Goal: Information Seeking & Learning: Learn about a topic

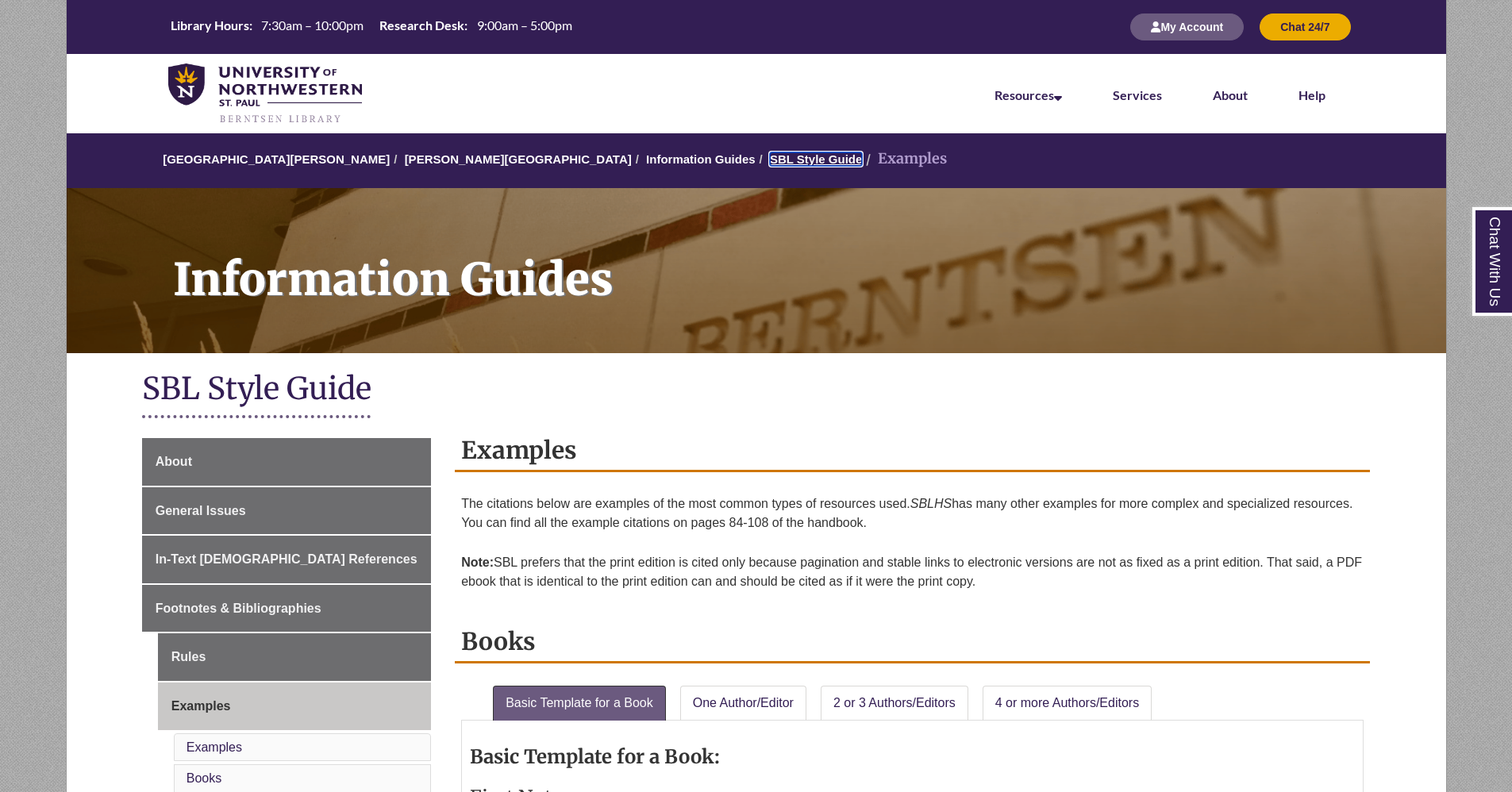
click at [770, 159] on link "SBL Style Guide" at bounding box center [816, 159] width 92 height 13
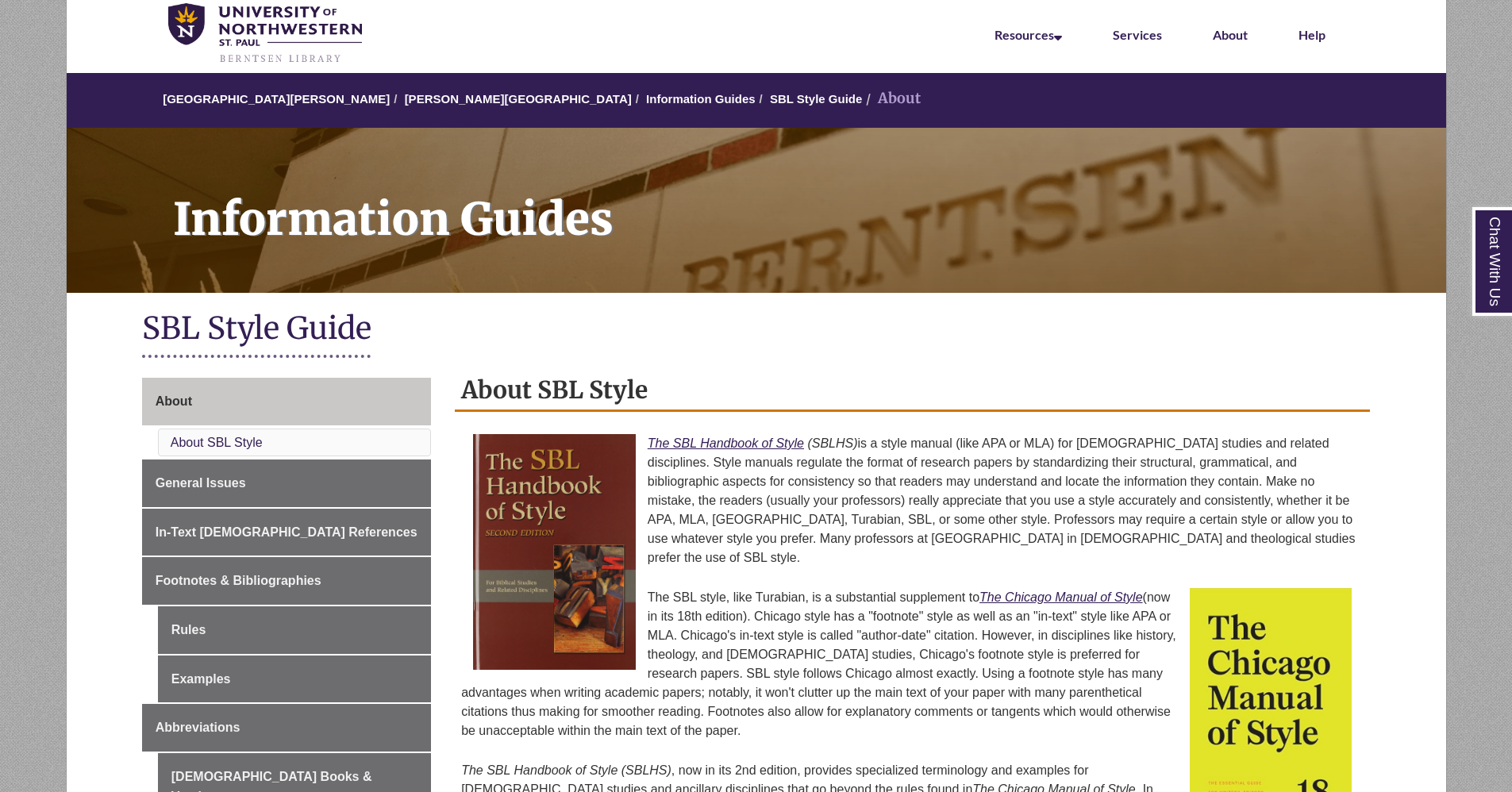
scroll to position [79, 0]
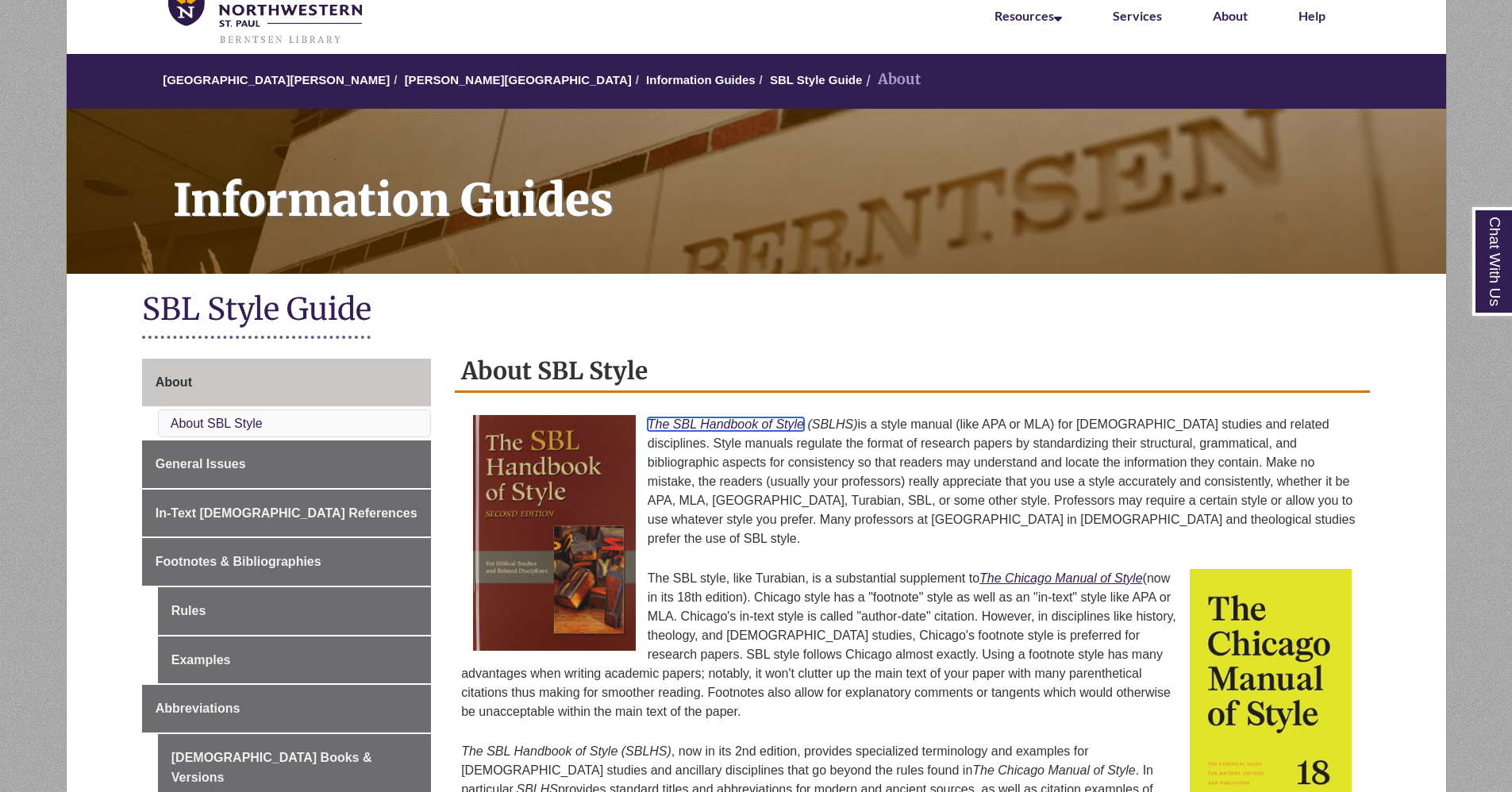
click at [754, 419] on em "The SBL Handbook of Style" at bounding box center [725, 424] width 156 height 13
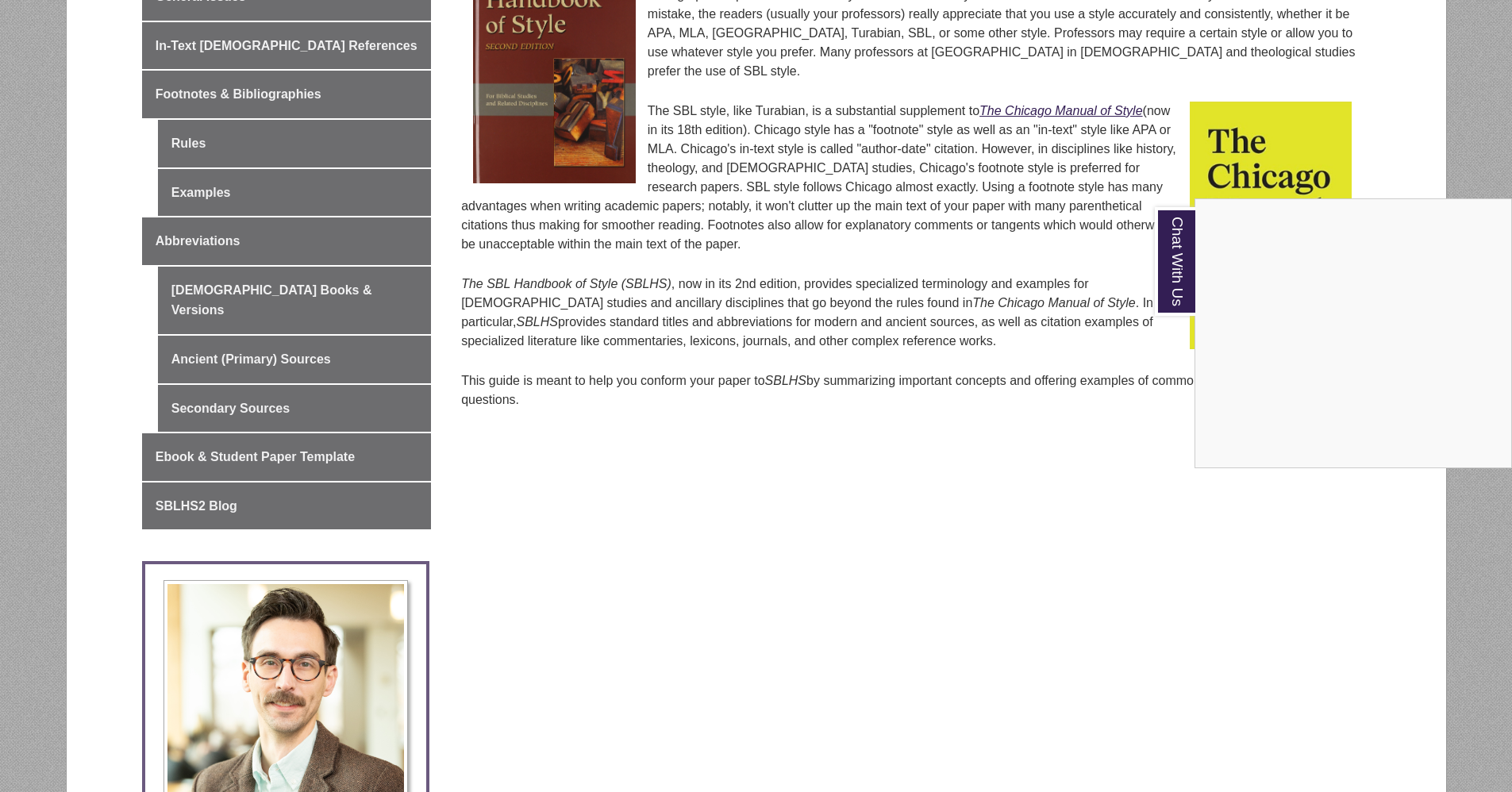
scroll to position [556, 0]
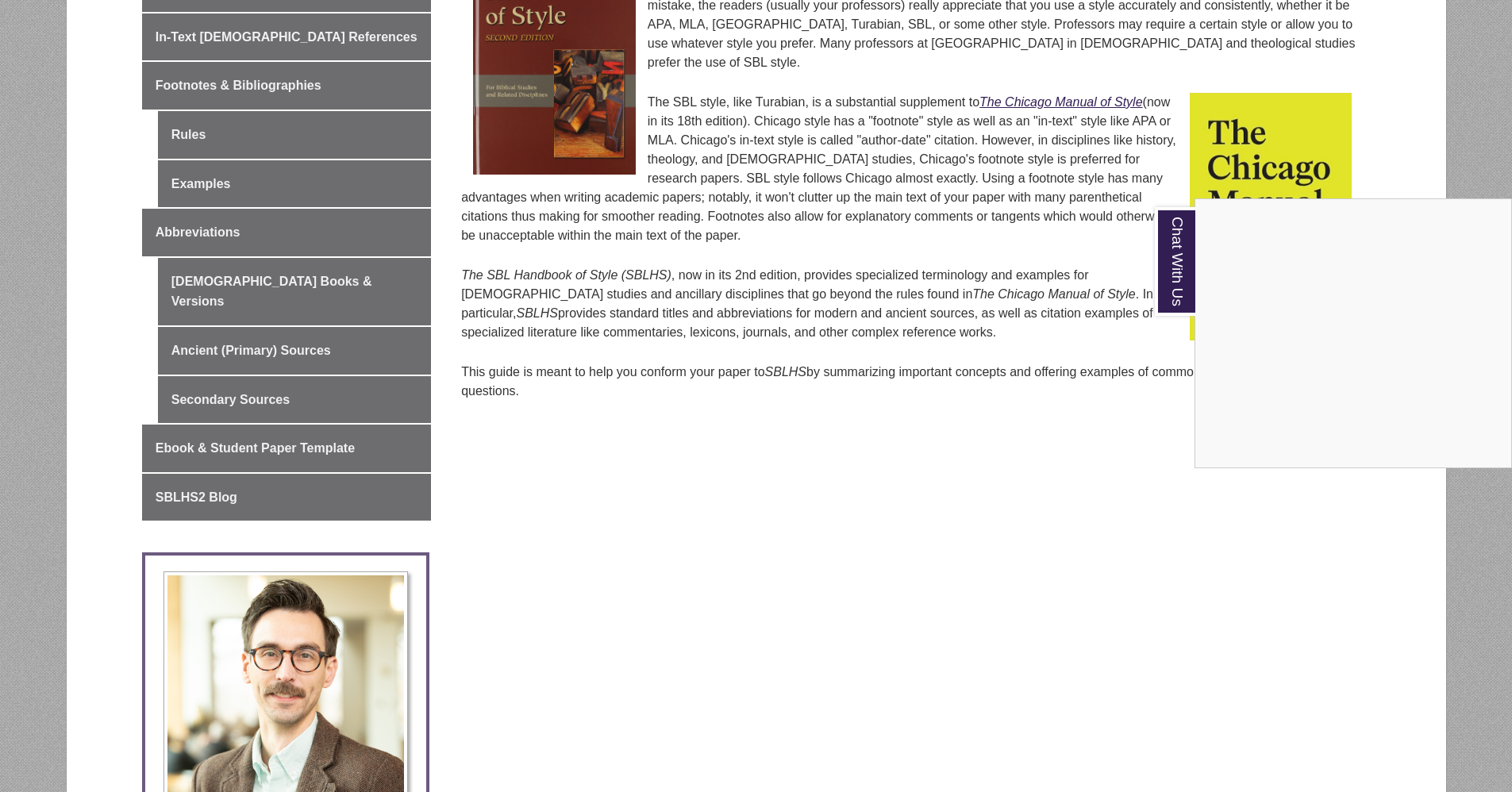
click at [205, 377] on div "Chat With Us" at bounding box center [756, 396] width 1512 height 792
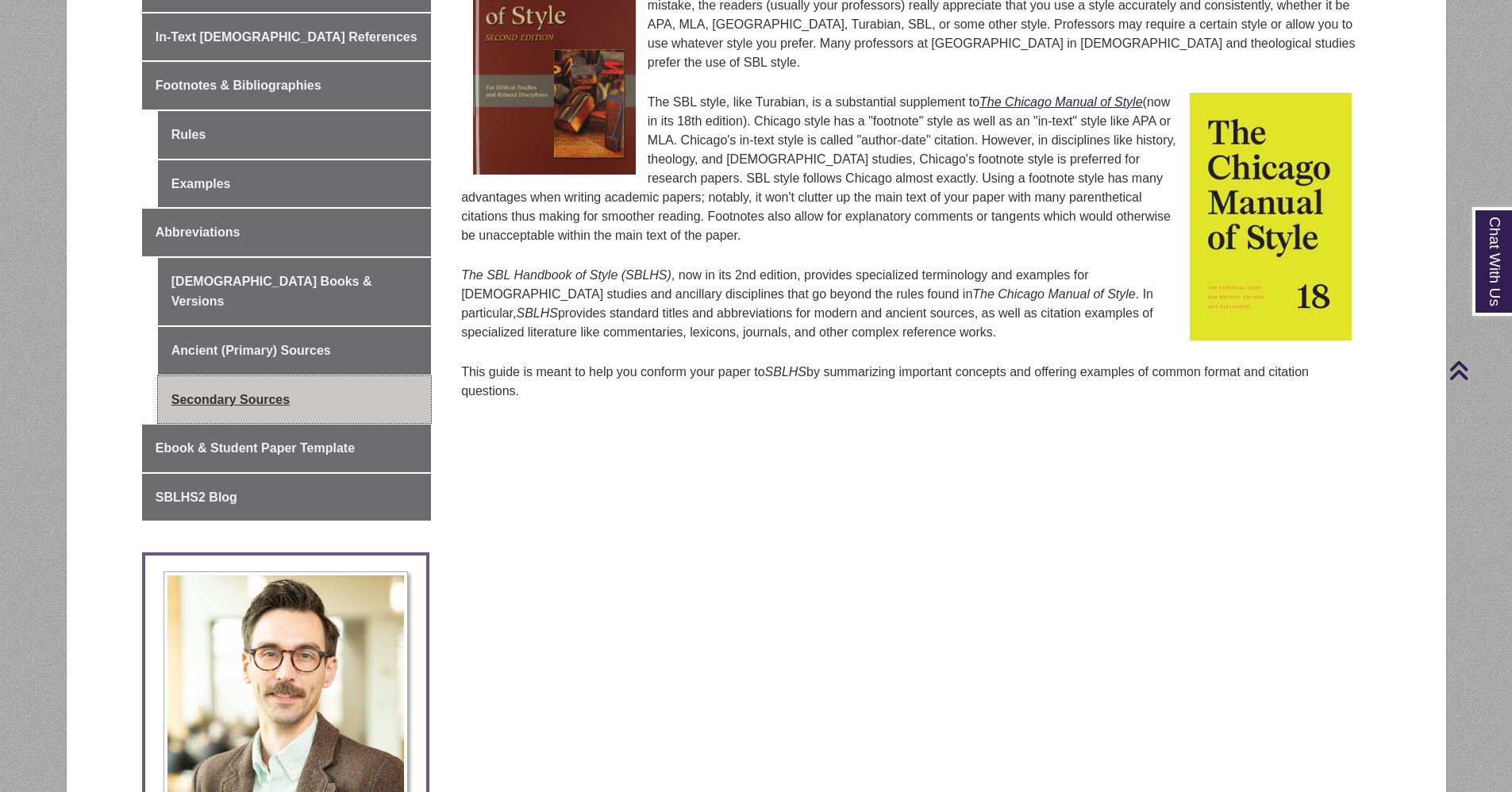
click at [208, 383] on link "Secondary Sources" at bounding box center [295, 400] width 273 height 47
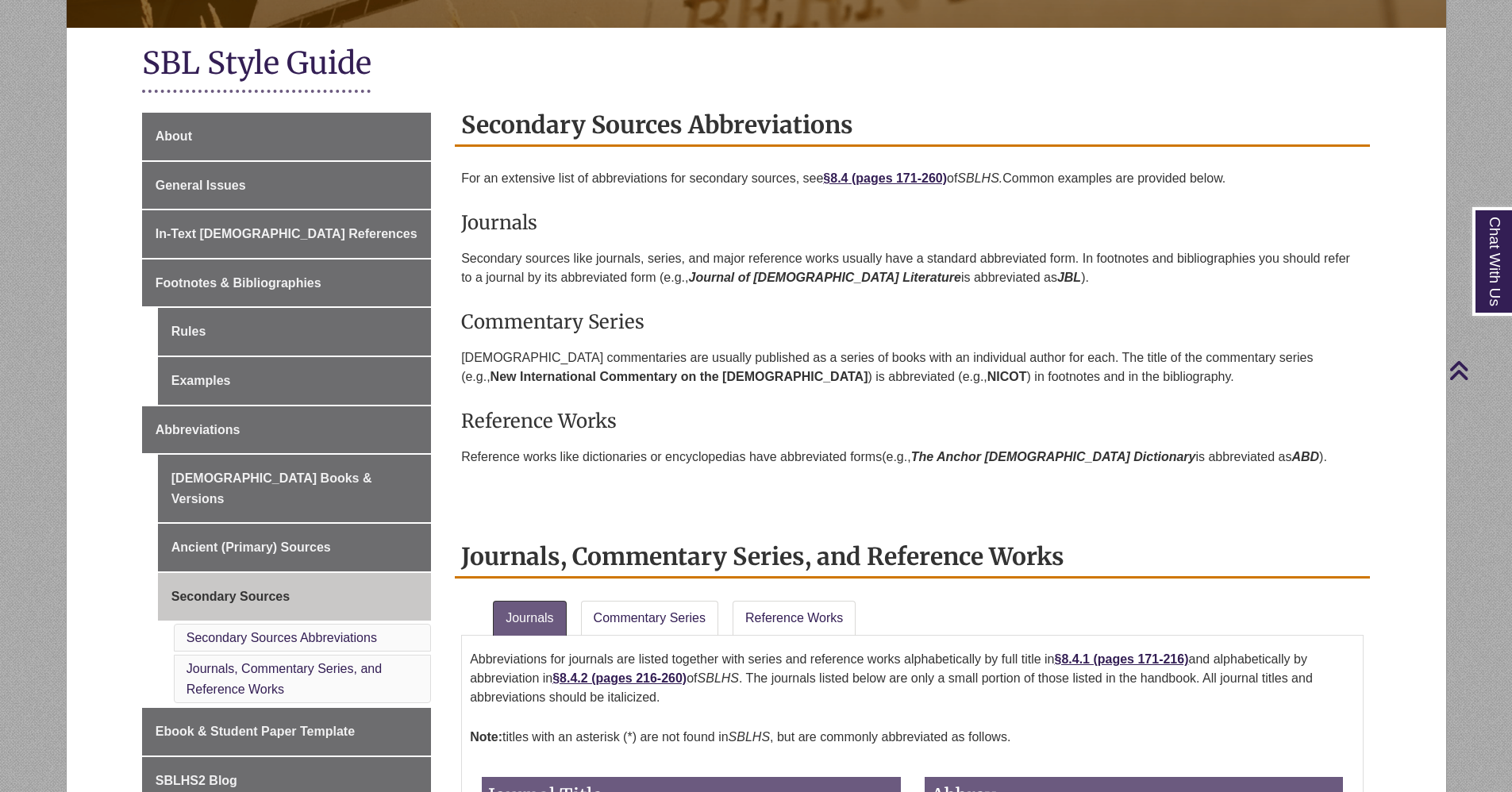
scroll to position [317, 0]
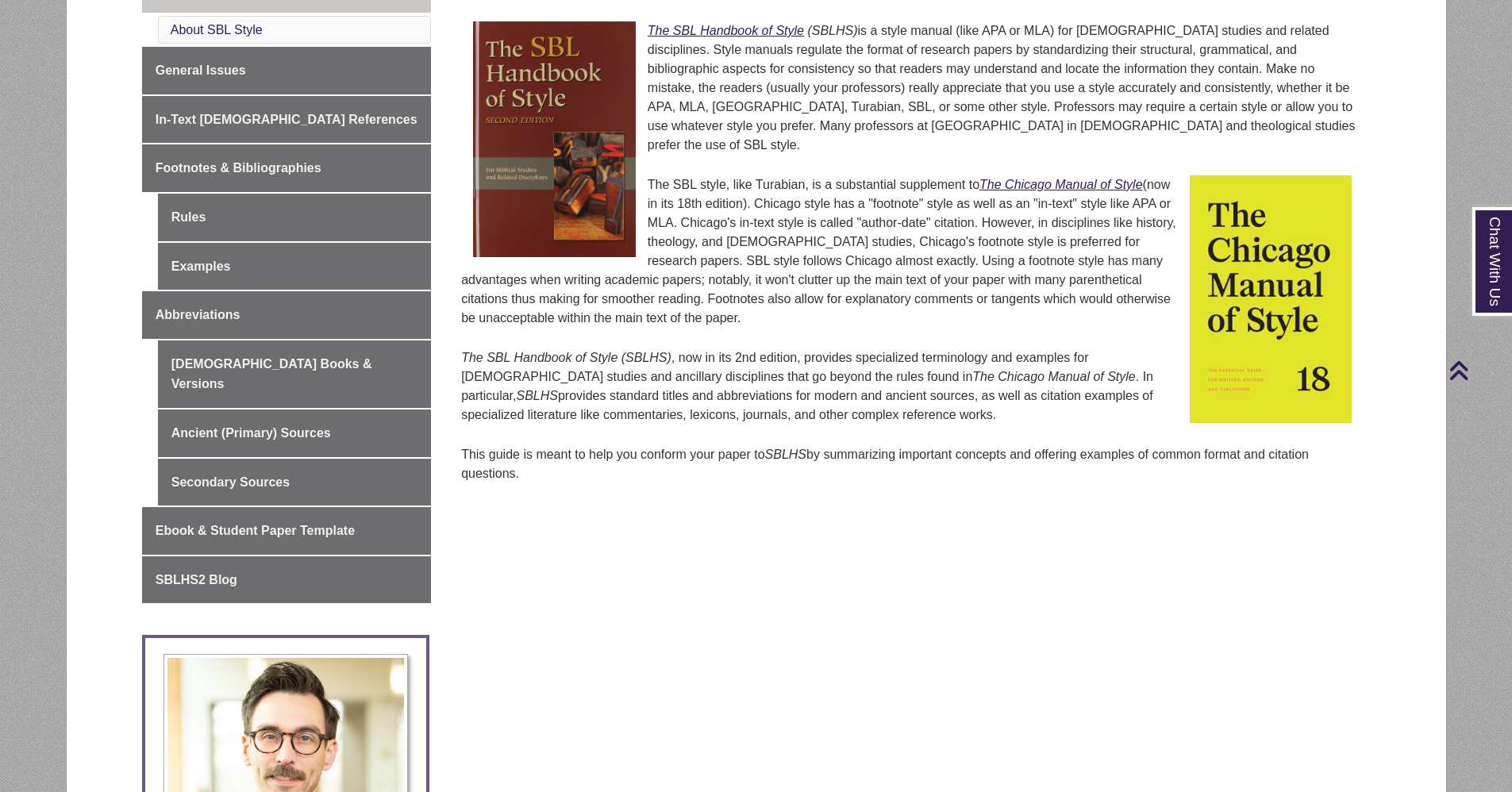
scroll to position [397, 0]
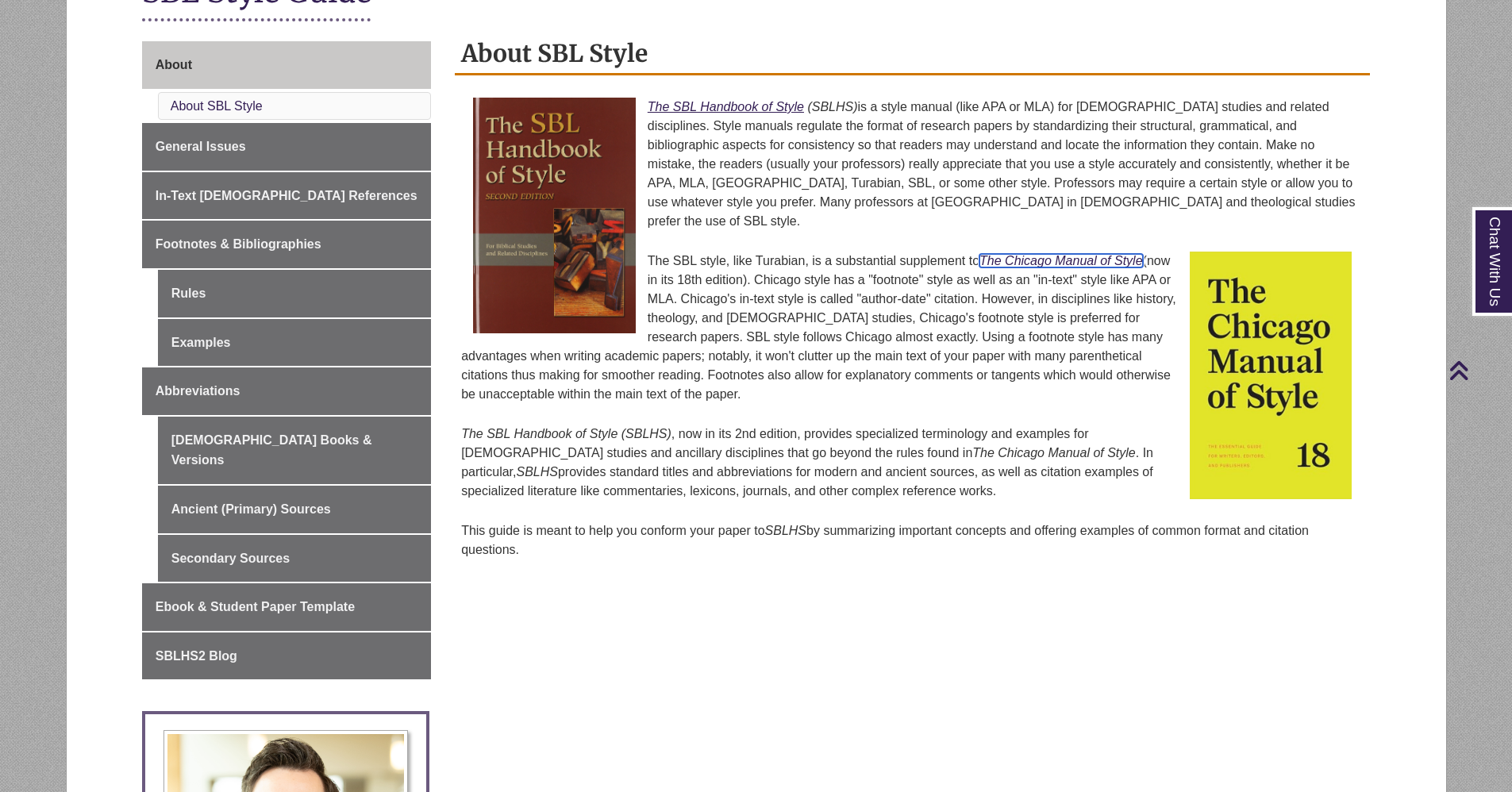
click at [1064, 254] on em "The Chicago Manual of Style" at bounding box center [1060, 260] width 163 height 13
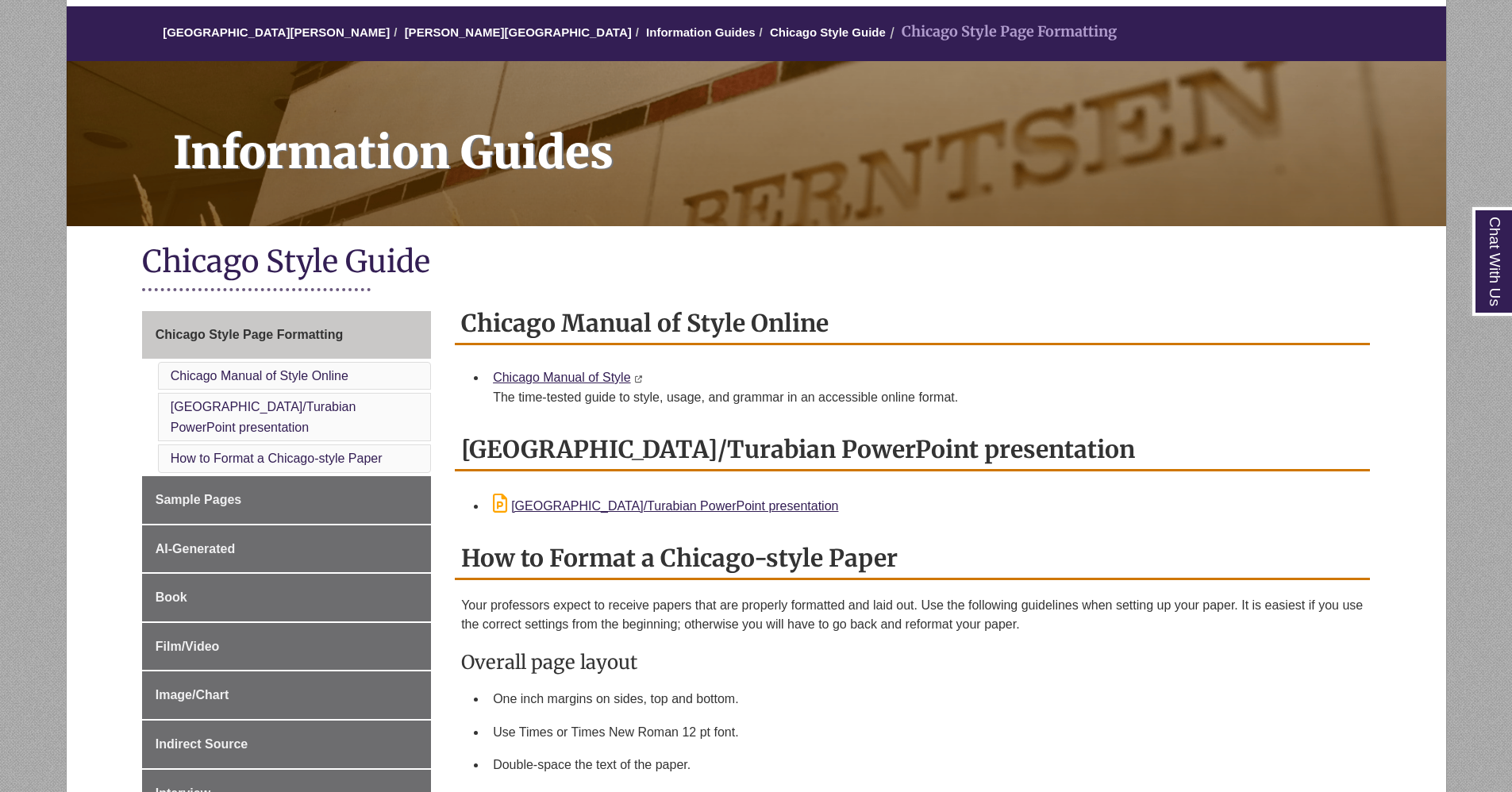
scroll to position [159, 0]
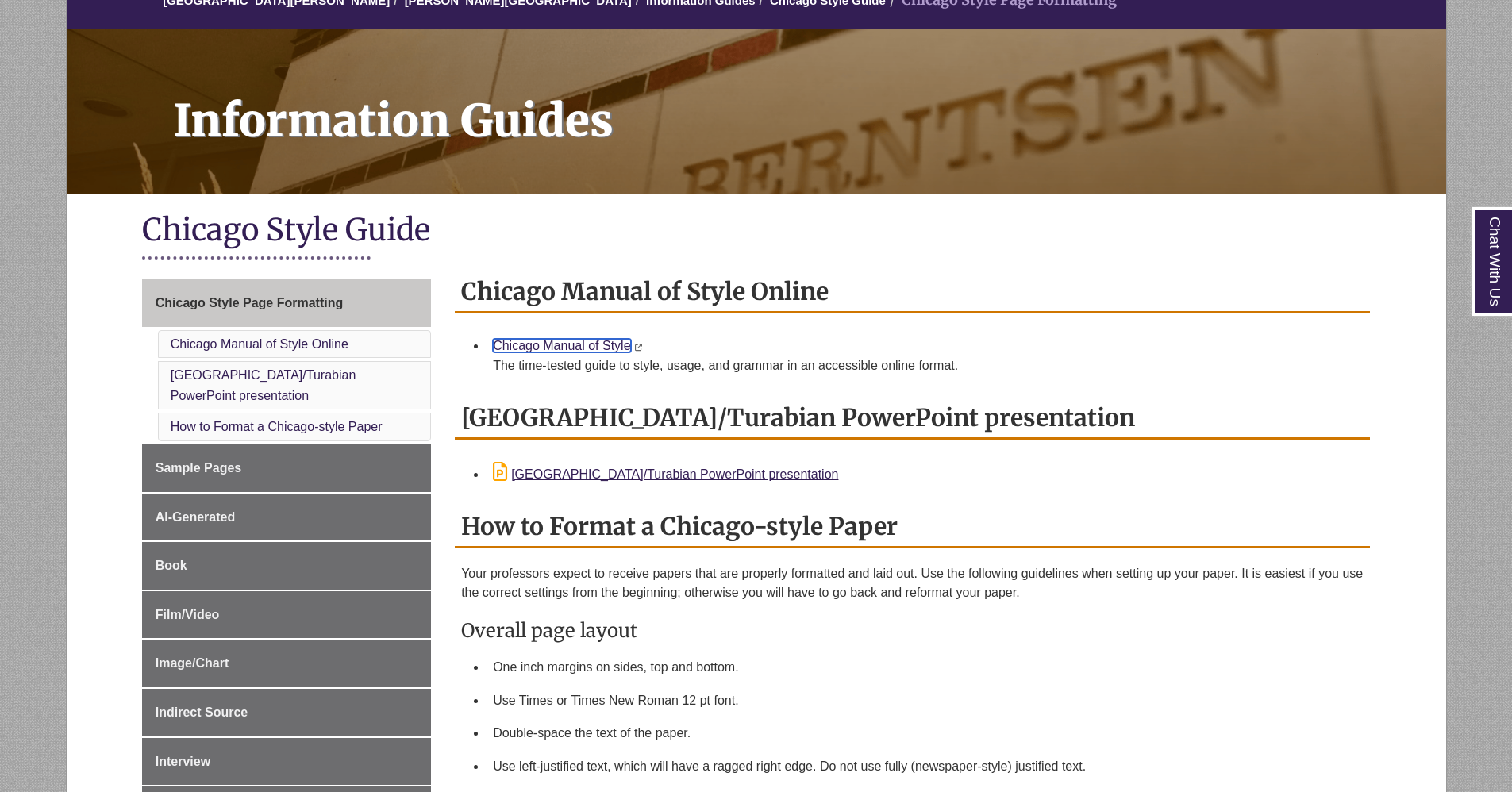
click at [566, 345] on link "Chicago Manual of Style" at bounding box center [562, 345] width 138 height 13
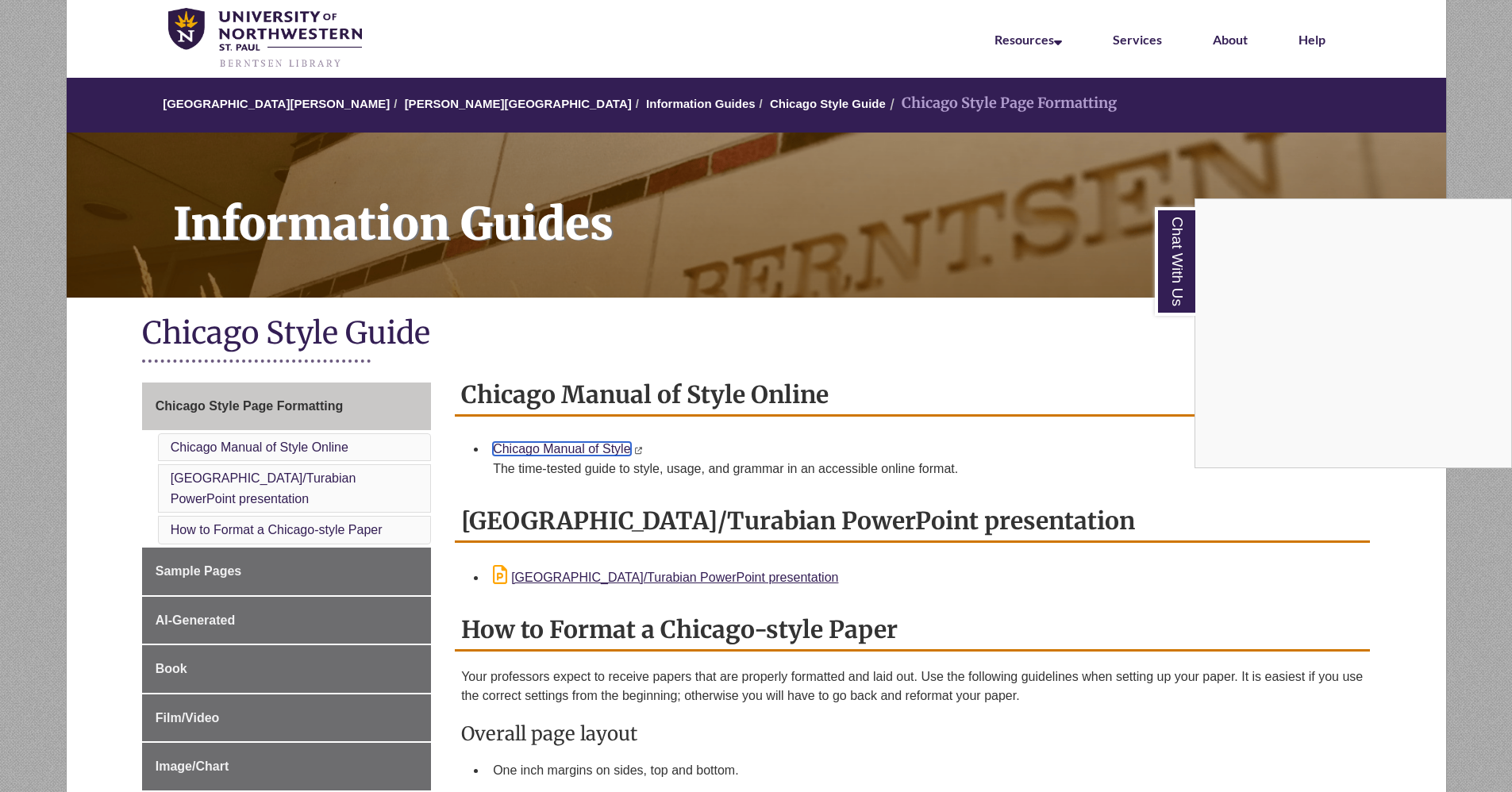
scroll to position [0, 0]
